Goal: Check status

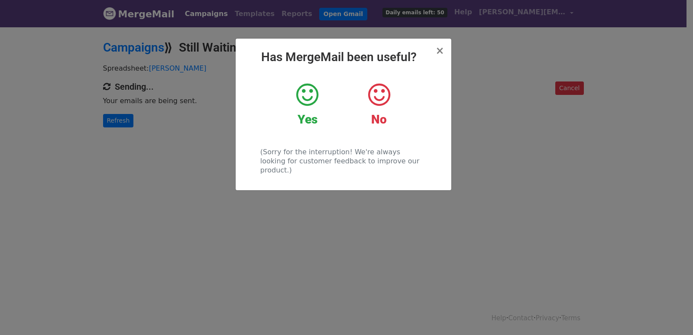
drag, startPoint x: 183, startPoint y: 191, endPoint x: 162, endPoint y: 175, distance: 26.1
click at [182, 190] on div "× Has MergeMail been useful? Yes No (Sorry for the interruption! We're always l…" at bounding box center [346, 180] width 693 height 309
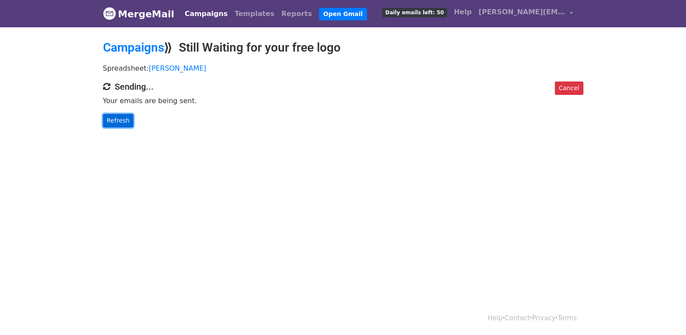
click at [123, 125] on link "Refresh" at bounding box center [118, 120] width 31 height 13
click at [123, 123] on link "Refresh" at bounding box center [118, 120] width 31 height 13
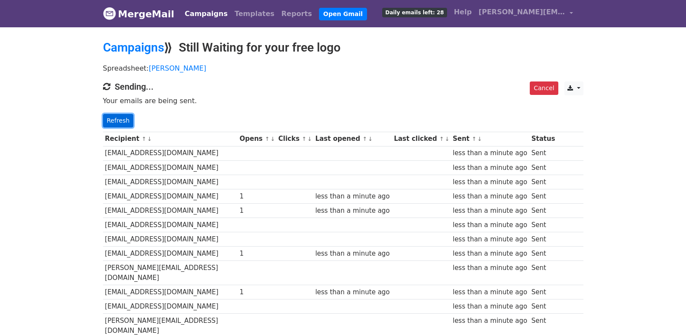
click at [119, 123] on link "Refresh" at bounding box center [118, 120] width 31 height 13
